Goal: Transaction & Acquisition: Purchase product/service

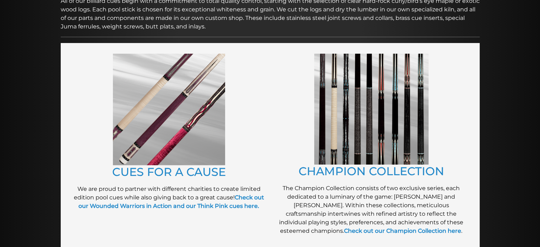
scroll to position [128, 0]
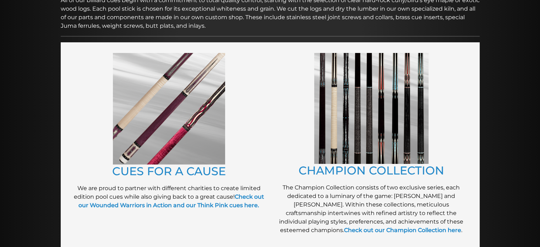
click at [383, 111] on img at bounding box center [371, 108] width 114 height 111
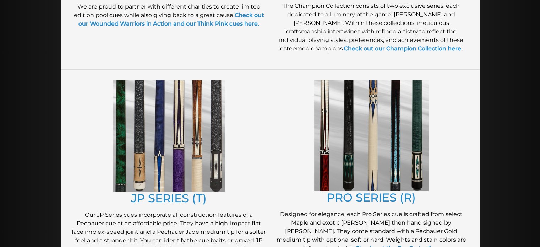
scroll to position [310, 0]
click at [346, 121] on img at bounding box center [371, 135] width 114 height 111
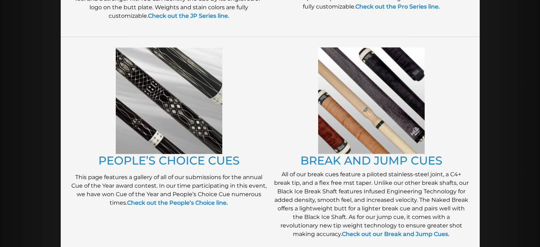
scroll to position [554, 0]
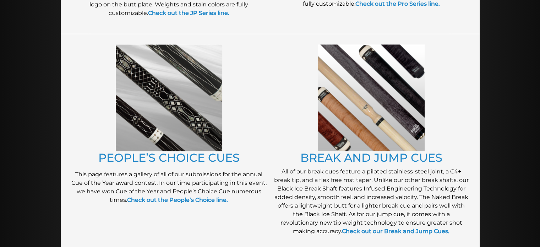
click at [180, 88] on img at bounding box center [169, 97] width 107 height 107
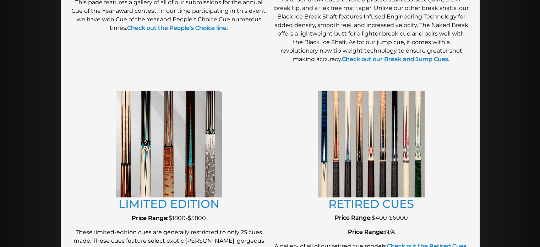
scroll to position [756, 0]
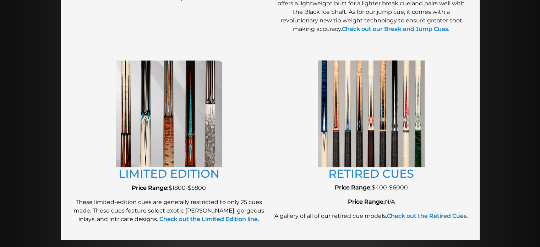
click at [183, 93] on img at bounding box center [169, 113] width 107 height 107
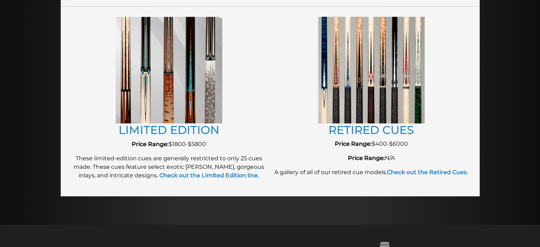
scroll to position [796, 0]
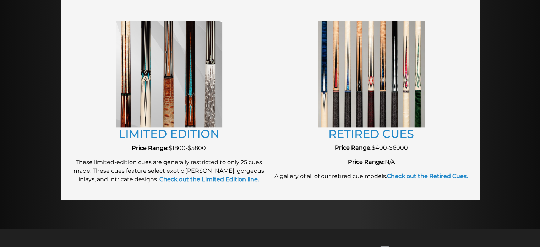
click at [377, 88] on img at bounding box center [371, 74] width 107 height 106
click at [374, 131] on link "RETIRED CUES" at bounding box center [372, 134] width 86 height 14
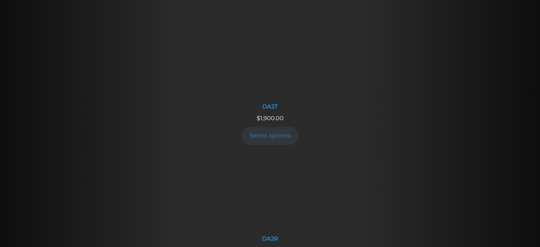
scroll to position [940, 0]
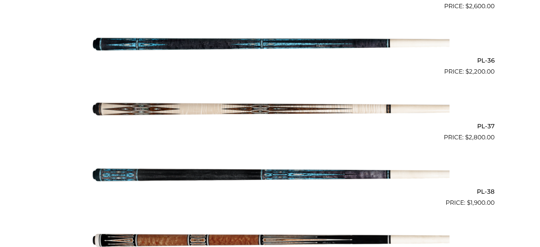
scroll to position [1918, 0]
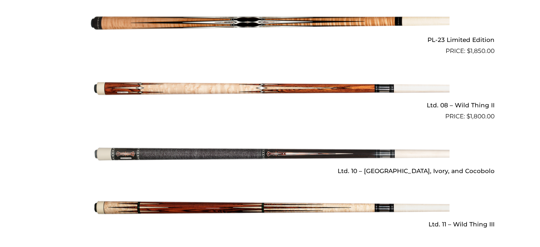
scroll to position [1045, 0]
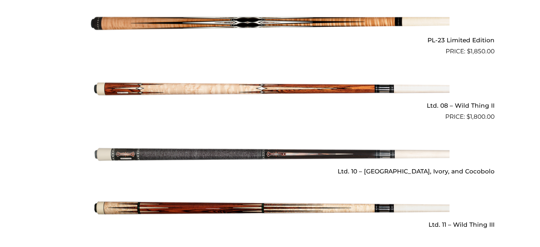
click at [206, 78] on img at bounding box center [270, 89] width 359 height 60
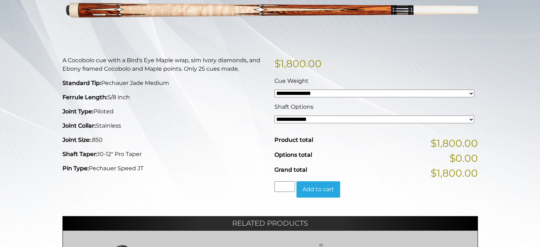
scroll to position [130, 0]
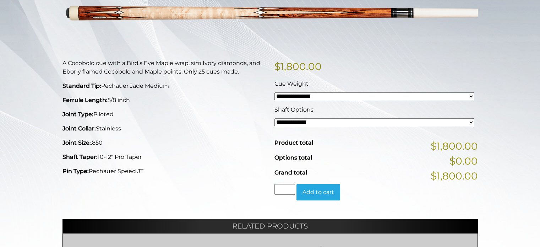
click at [472, 122] on select "**********" at bounding box center [375, 122] width 200 height 8
click at [468, 95] on select "**********" at bounding box center [375, 96] width 200 height 8
click at [494, 85] on div "**********" at bounding box center [270, 161] width 540 height 391
click at [471, 122] on select "**********" at bounding box center [375, 122] width 200 height 8
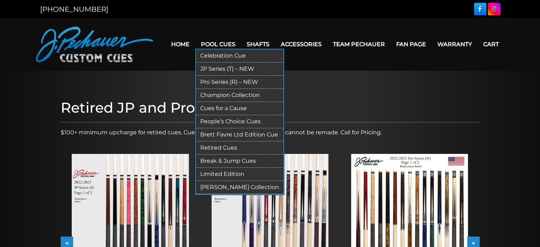
click at [233, 56] on link "Celebration Cue" at bounding box center [239, 55] width 87 height 13
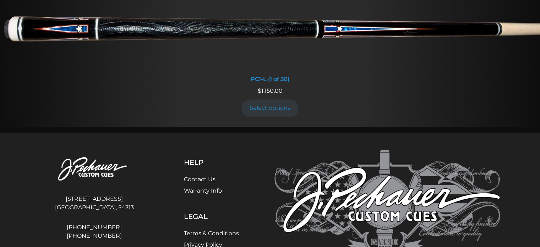
scroll to position [563, 0]
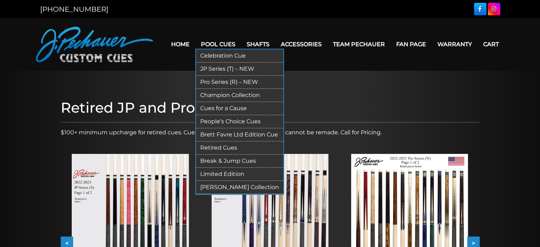
click at [238, 107] on link "Cues for a Cause" at bounding box center [239, 108] width 87 height 13
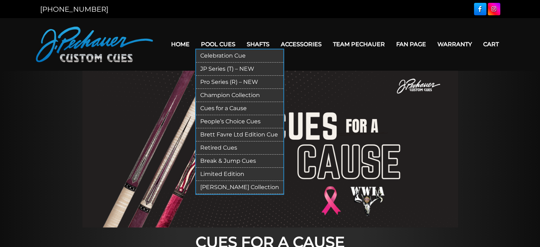
click at [237, 119] on link "People’s Choice Cues" at bounding box center [239, 121] width 87 height 13
click at [223, 146] on link "Retired Cues" at bounding box center [239, 147] width 87 height 13
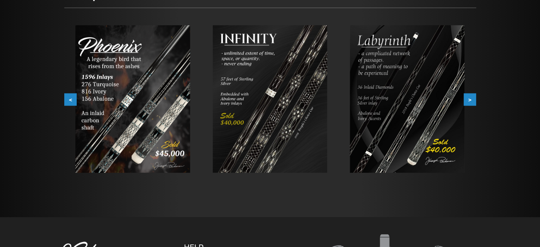
scroll to position [118, 0]
click at [136, 80] on img at bounding box center [132, 98] width 115 height 147
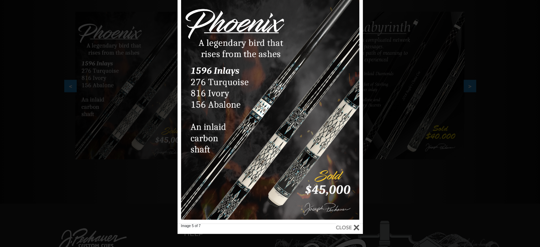
scroll to position [131, 0]
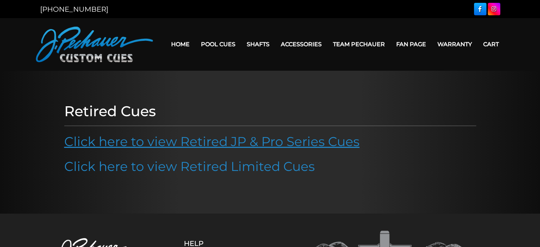
click at [243, 144] on link "Click here to view Retired JP & Pro Series Cues" at bounding box center [212, 142] width 296 height 16
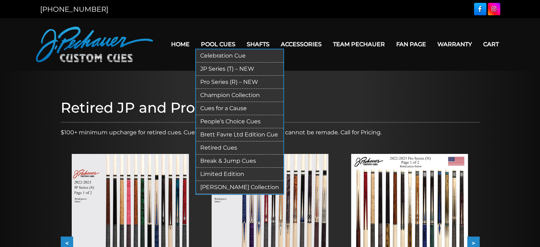
click at [233, 133] on link "Brett Favre Ltd Edition Cue" at bounding box center [239, 134] width 87 height 13
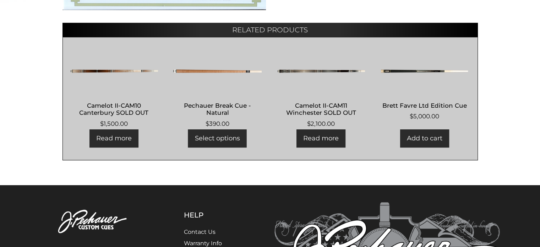
scroll to position [409, 0]
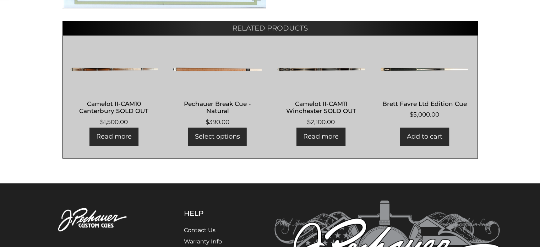
click at [126, 69] on img at bounding box center [114, 69] width 88 height 43
click at [318, 68] on img at bounding box center [321, 69] width 88 height 43
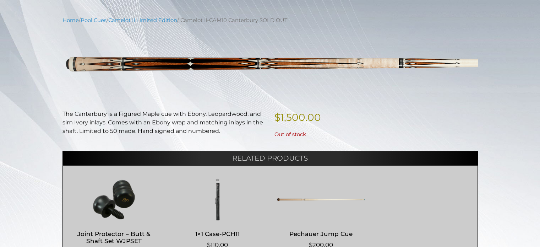
scroll to position [80, 0]
